Goal: Task Accomplishment & Management: Use online tool/utility

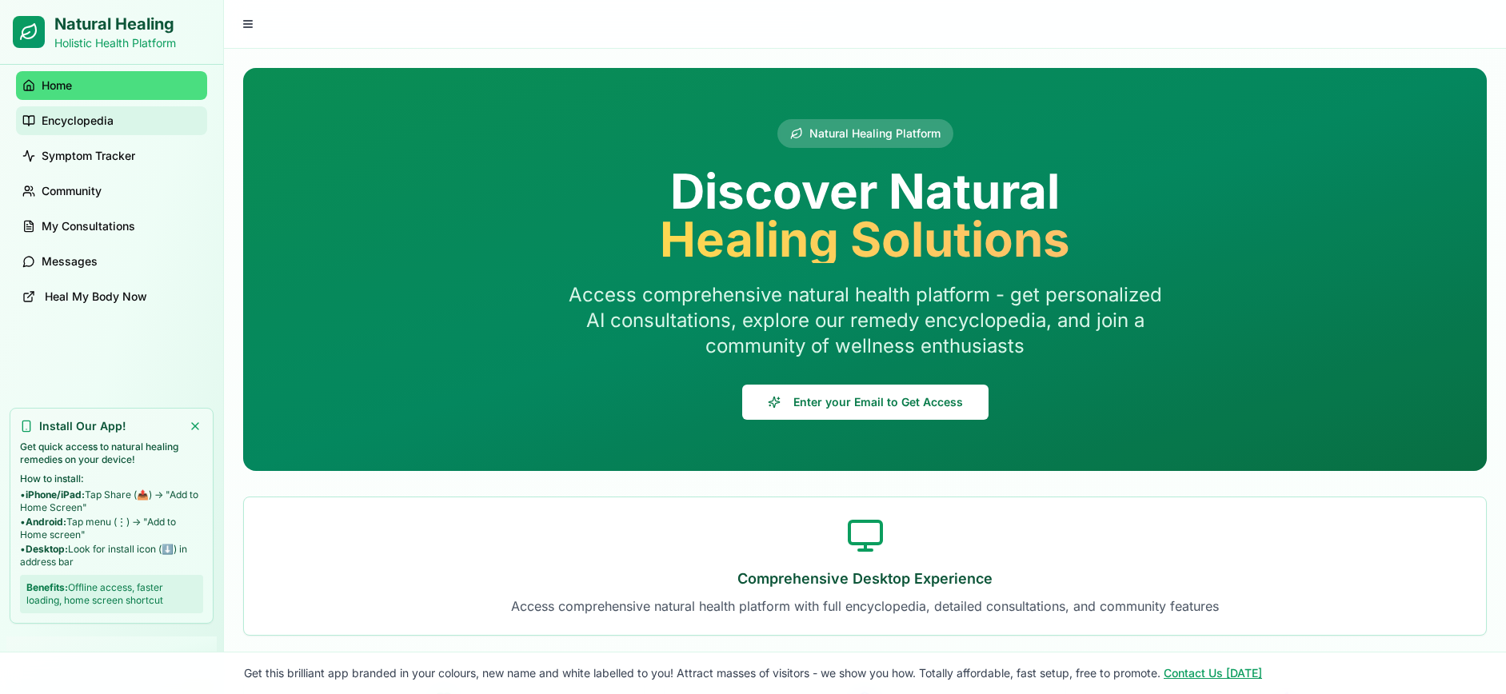
click at [55, 121] on span "Encyclopedia" at bounding box center [78, 121] width 72 height 16
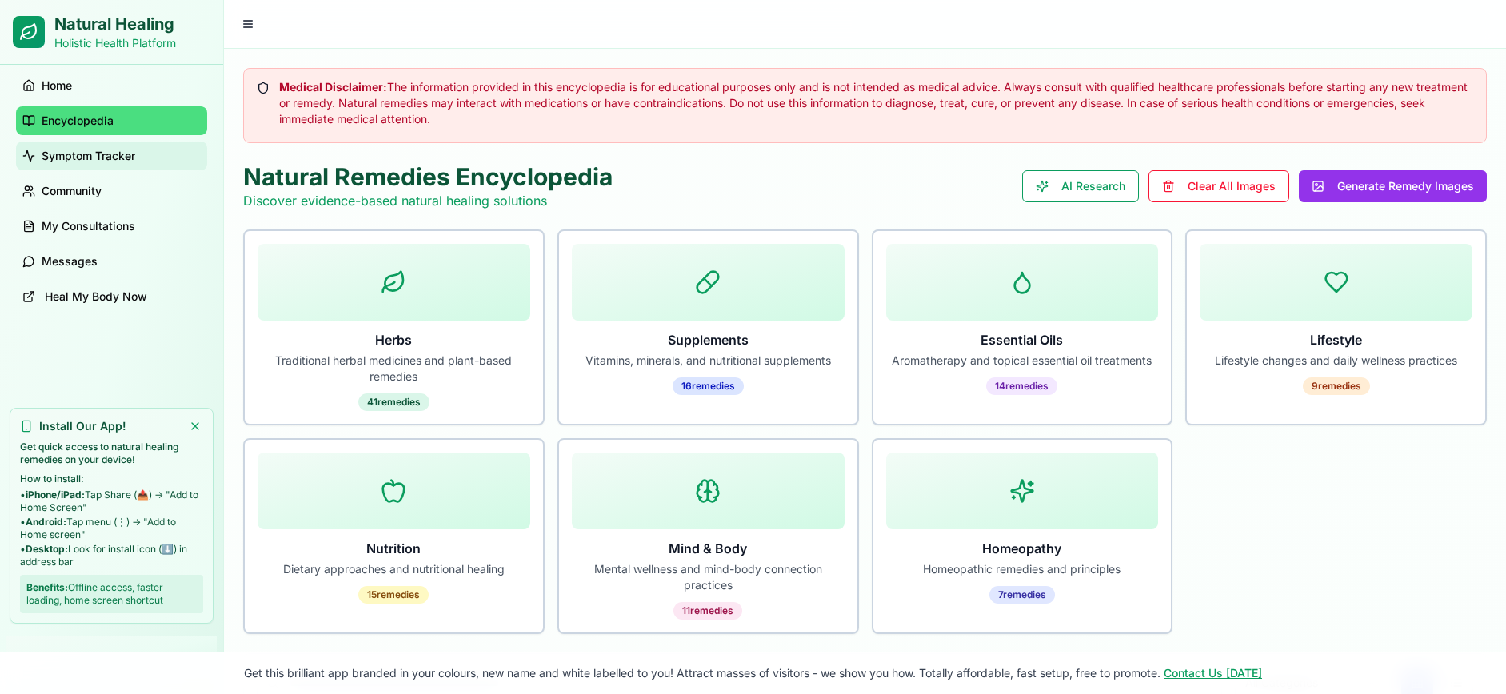
click at [76, 155] on span "Symptom Tracker" at bounding box center [89, 156] width 94 height 16
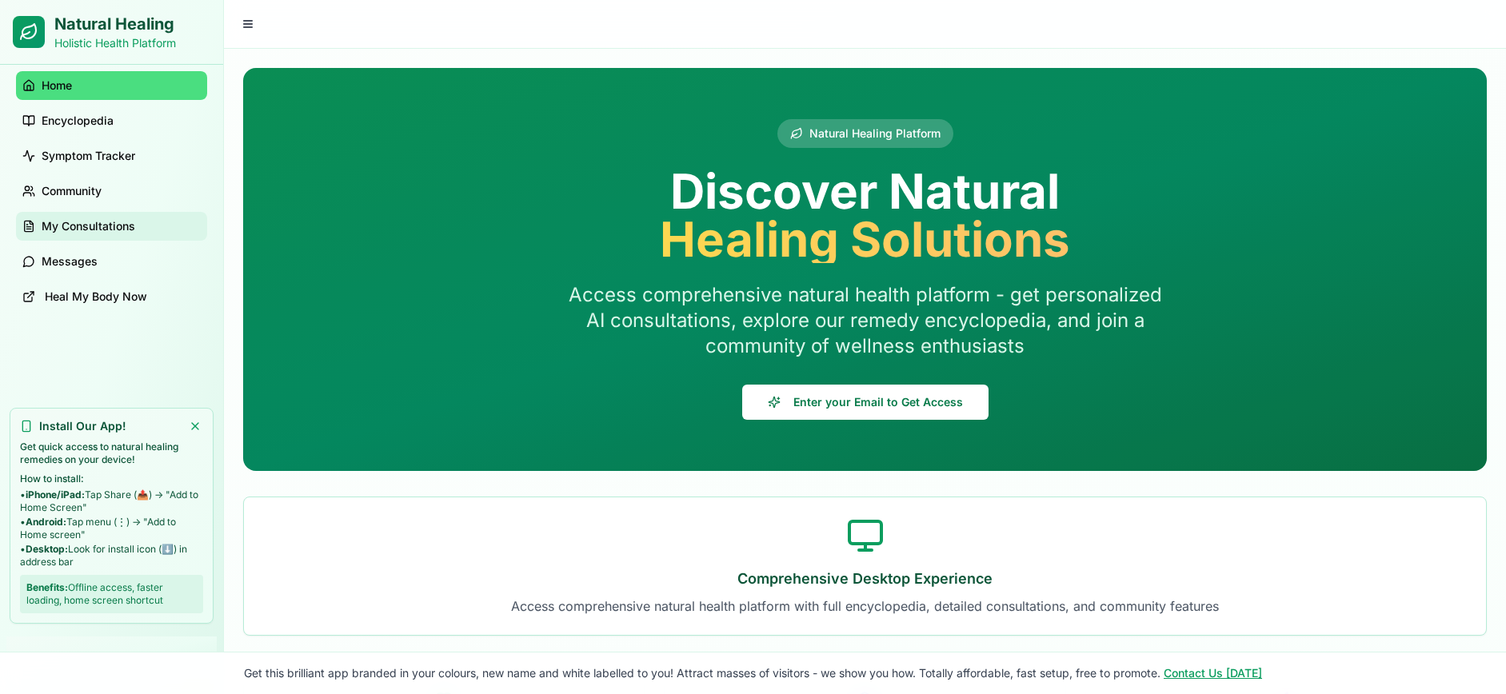
click at [122, 222] on span "My Consultations" at bounding box center [89, 226] width 94 height 16
click at [66, 149] on span "Symptom Tracker" at bounding box center [89, 156] width 94 height 16
click at [57, 117] on span "Encyclopedia" at bounding box center [78, 121] width 72 height 16
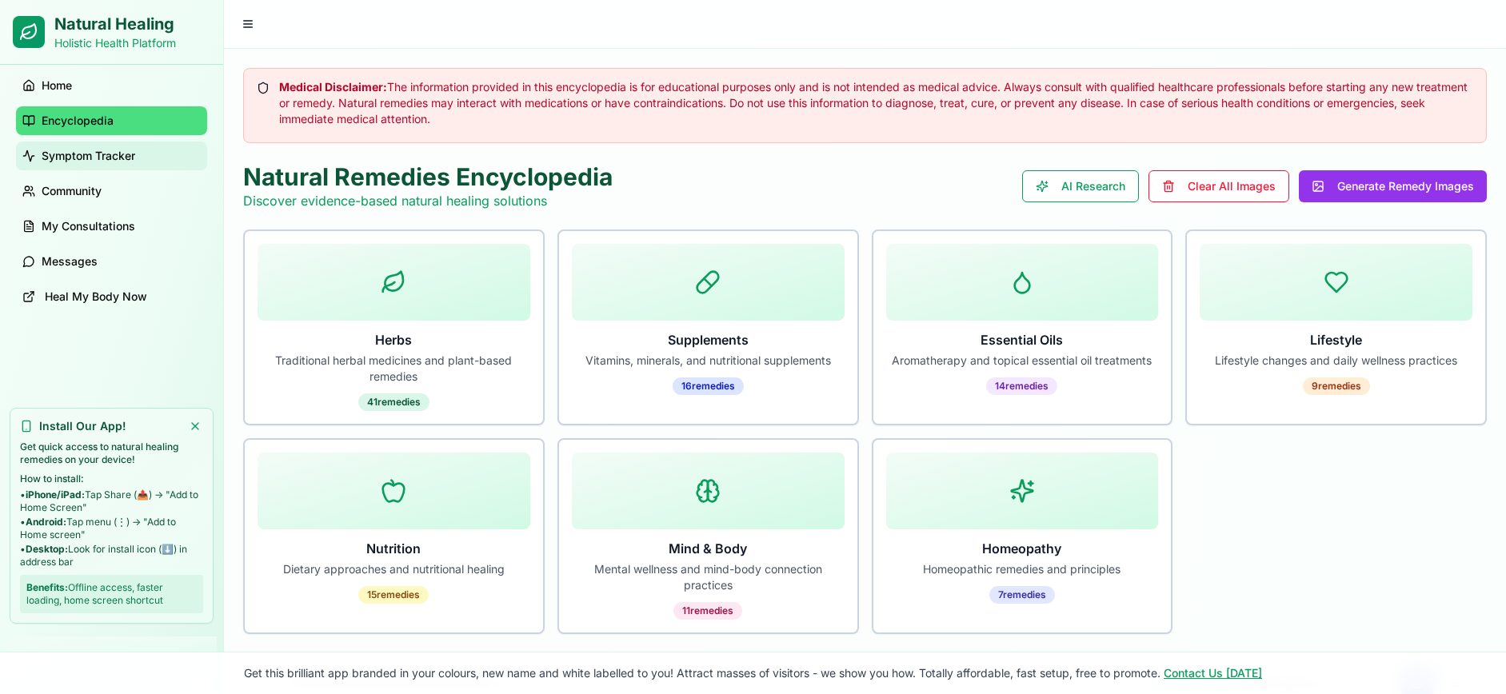
click at [83, 154] on span "Symptom Tracker" at bounding box center [89, 156] width 94 height 16
